Goal: Task Accomplishment & Management: Manage account settings

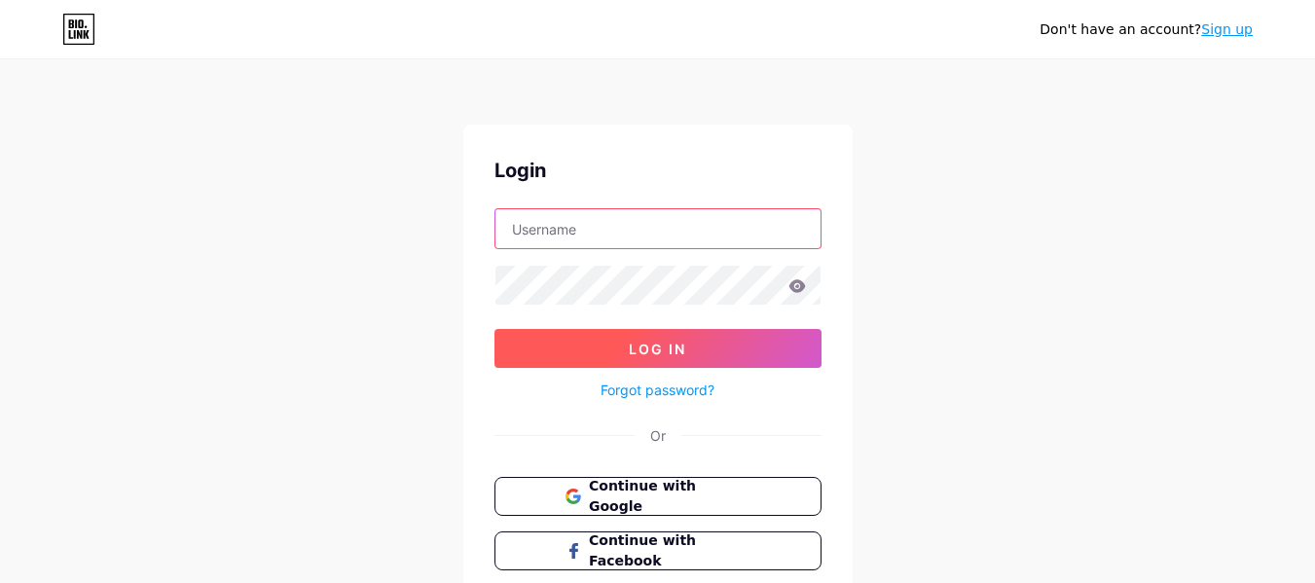
type input "[EMAIL_ADDRESS][DOMAIN_NAME]"
click at [718, 340] on button "Log In" at bounding box center [657, 348] width 327 height 39
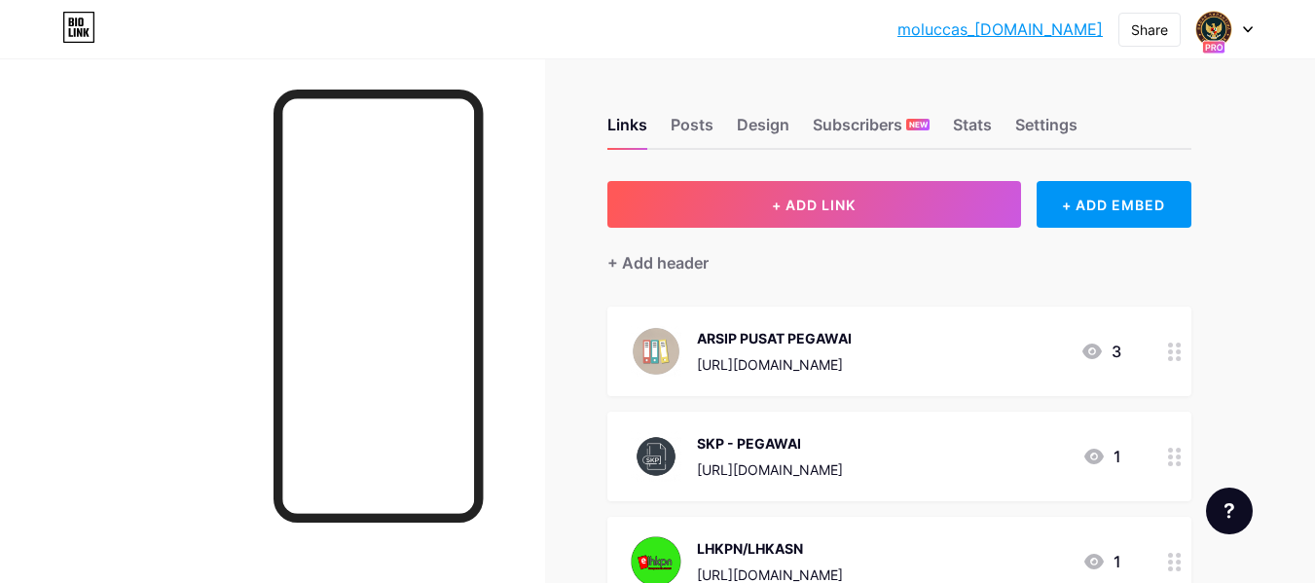
click at [1243, 26] on icon at bounding box center [1248, 29] width 10 height 7
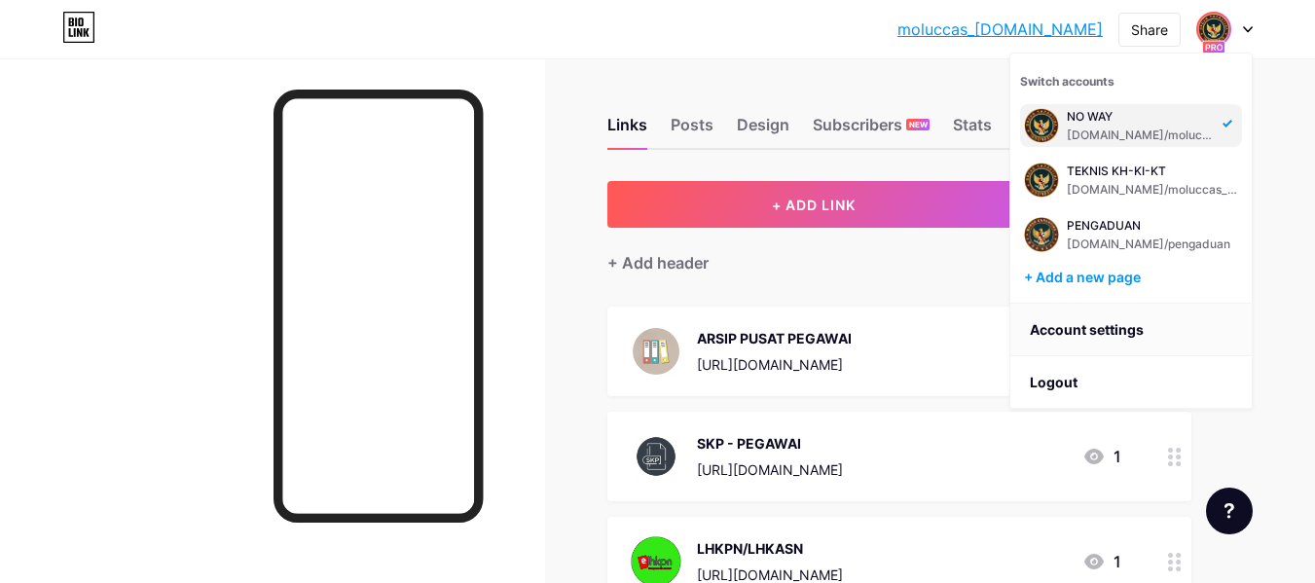
click at [1105, 328] on link "Account settings" at bounding box center [1130, 330] width 241 height 53
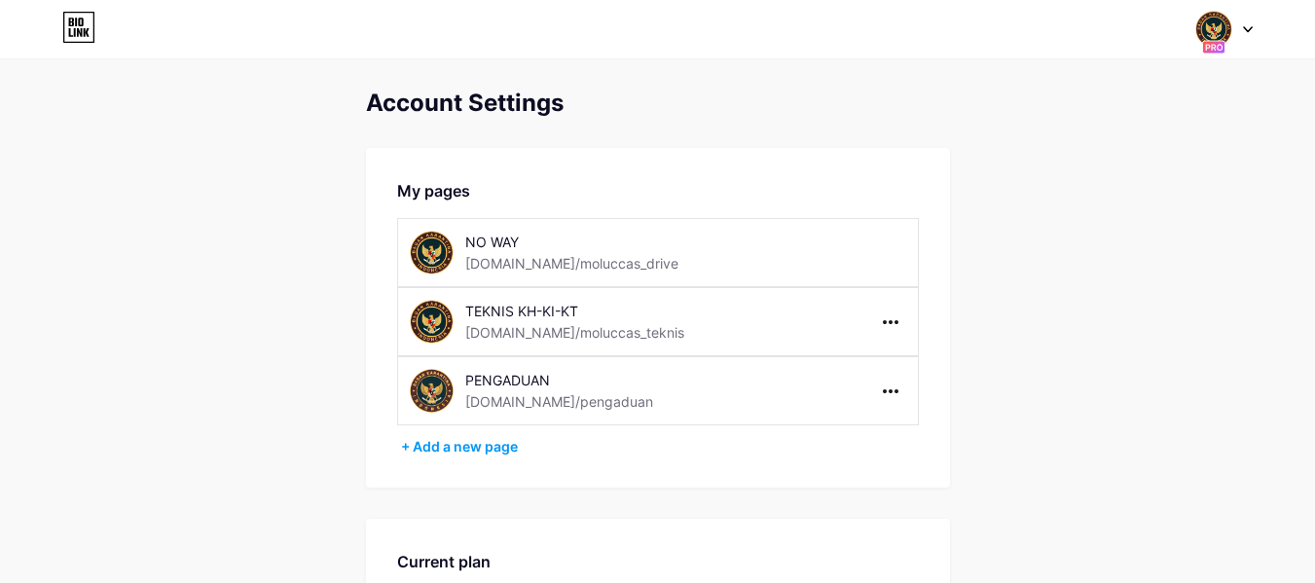
click at [1247, 34] on div at bounding box center [1224, 29] width 56 height 35
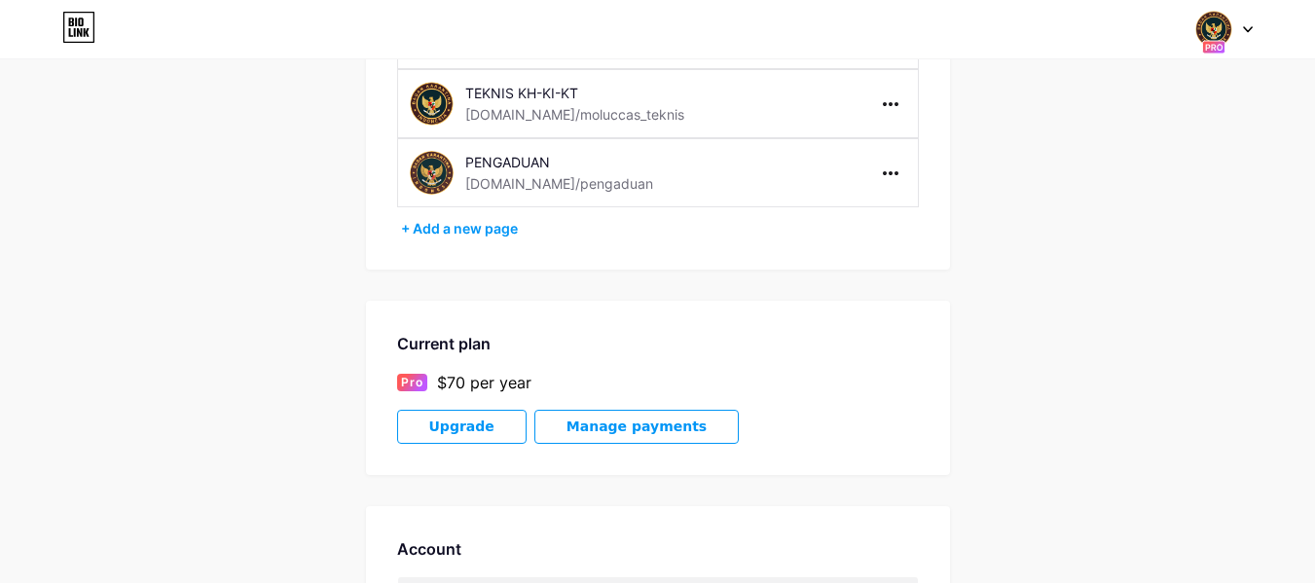
scroll to position [251, 0]
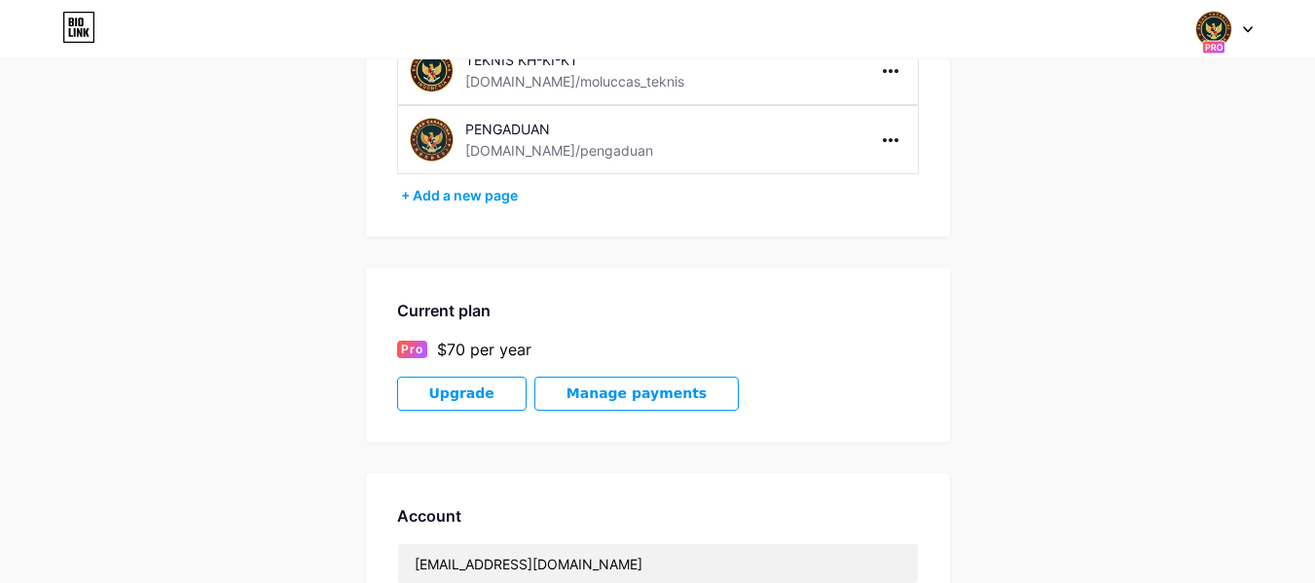
click at [663, 392] on span "Manage payments" at bounding box center [636, 393] width 140 height 17
